Goal: Task Accomplishment & Management: Use online tool/utility

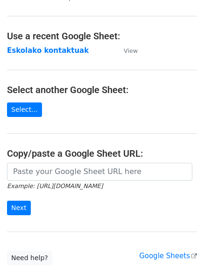
scroll to position [47, 0]
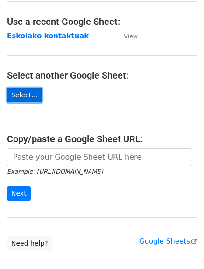
click at [24, 98] on link "Select..." at bounding box center [24, 95] width 35 height 14
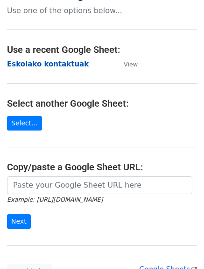
scroll to position [0, 0]
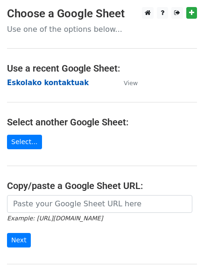
click at [42, 83] on strong "Eskolako kontaktuak" at bounding box center [48, 83] width 82 height 8
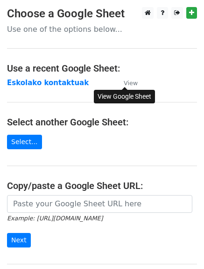
click at [132, 84] on small "View" at bounding box center [131, 83] width 14 height 7
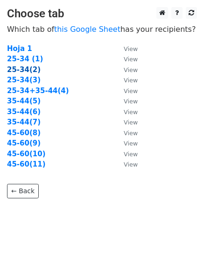
click at [19, 72] on strong "25-34(2)" at bounding box center [24, 69] width 34 height 8
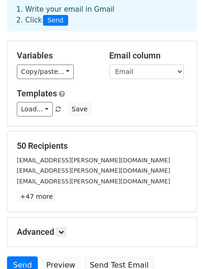
scroll to position [94, 0]
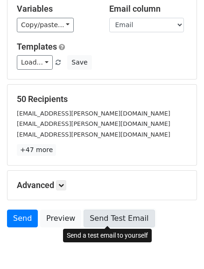
click at [117, 215] on link "Send Test Email" at bounding box center [119, 219] width 71 height 18
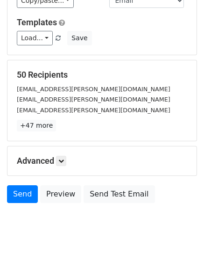
scroll to position [130, 0]
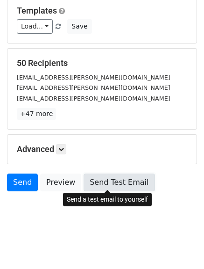
click at [125, 181] on link "Send Test Email" at bounding box center [119, 183] width 71 height 18
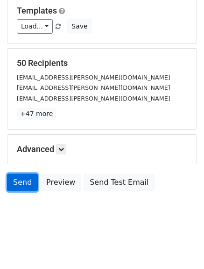
click at [26, 184] on link "Send" at bounding box center [22, 183] width 31 height 18
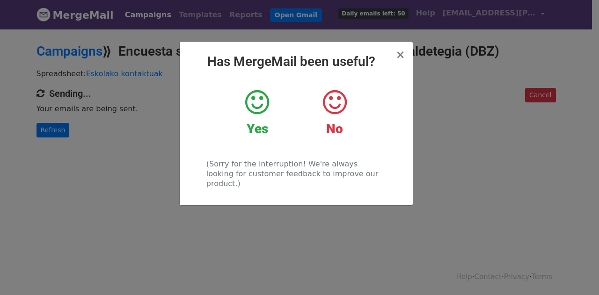
click at [271, 98] on div "Yes" at bounding box center [256, 112] width 63 height 49
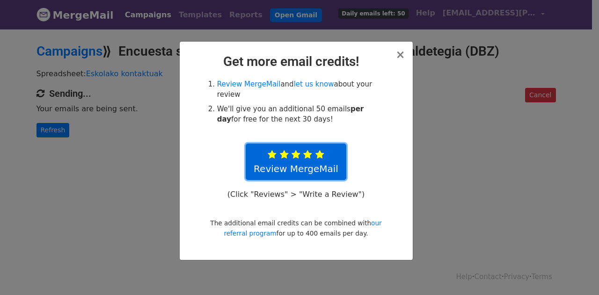
click at [310, 150] on icon at bounding box center [307, 154] width 9 height 9
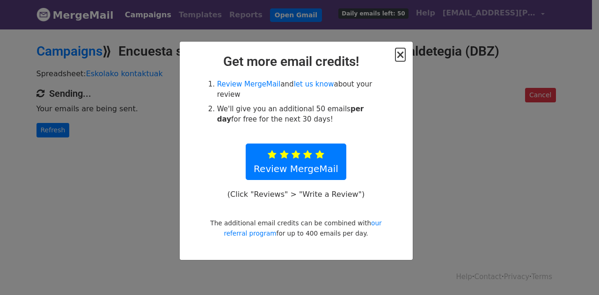
click at [398, 55] on span "×" at bounding box center [399, 54] width 9 height 13
